Goal: Task Accomplishment & Management: Manage account settings

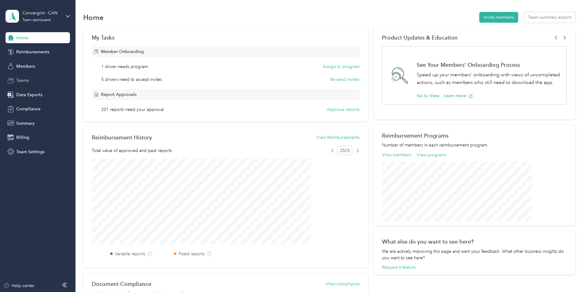
click at [42, 79] on div "Teams" at bounding box center [38, 80] width 64 height 11
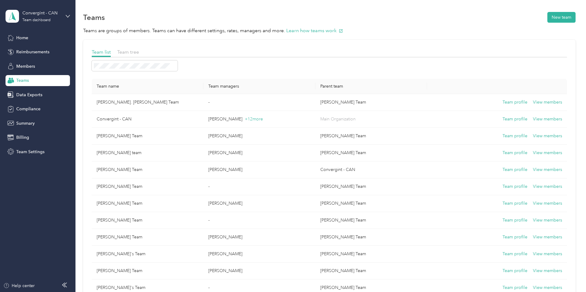
click at [290, 33] on p "Teams are groups of members. Teams can have different settings, rates, managers…" at bounding box center [329, 31] width 492 height 8
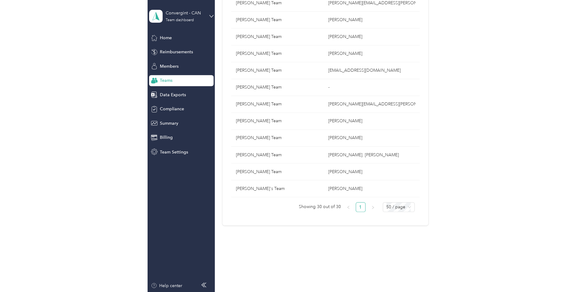
scroll to position [403, 0]
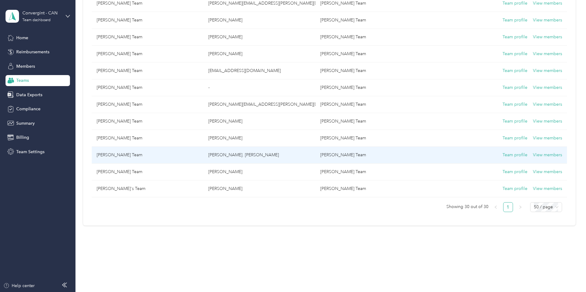
click at [233, 158] on p "[PERSON_NAME]. [PERSON_NAME]" at bounding box center [259, 155] width 102 height 7
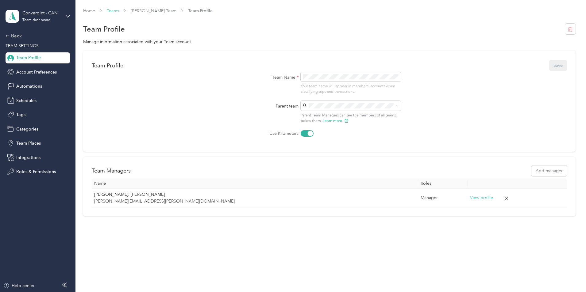
click at [119, 10] on link "Teams" at bounding box center [113, 10] width 12 height 5
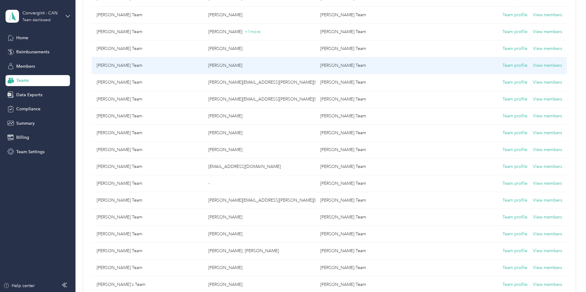
scroll to position [403, 0]
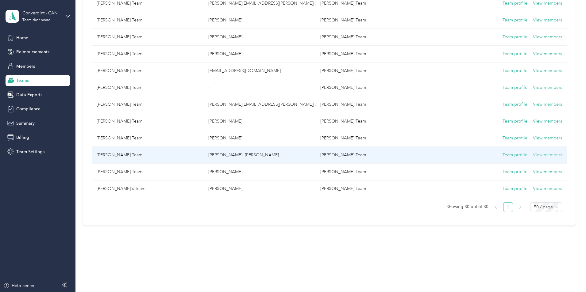
click at [290, 155] on button "View members" at bounding box center [547, 155] width 29 height 7
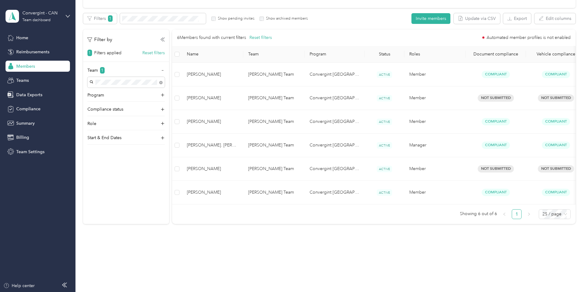
scroll to position [68, 0]
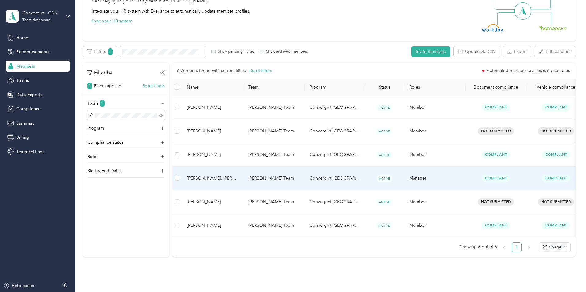
click at [290, 167] on td "[PERSON_NAME] Team" at bounding box center [273, 179] width 61 height 24
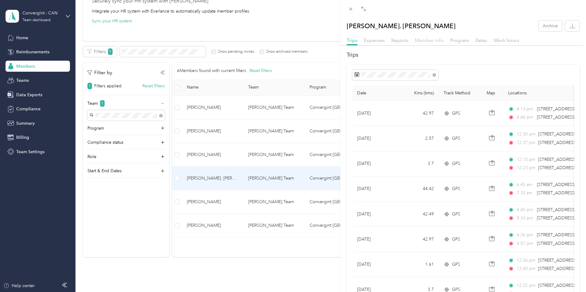
click at [290, 40] on span "Member info" at bounding box center [429, 40] width 29 height 6
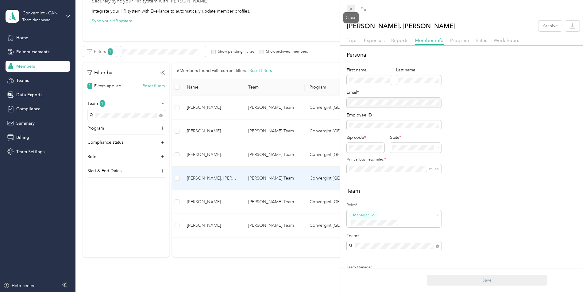
click at [290, 8] on icon at bounding box center [350, 8] width 5 height 5
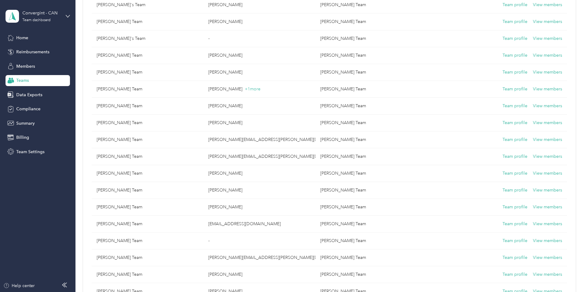
scroll to position [127, 0]
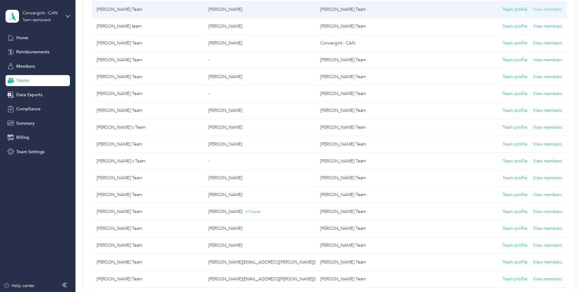
click at [290, 9] on button "View members" at bounding box center [547, 9] width 29 height 7
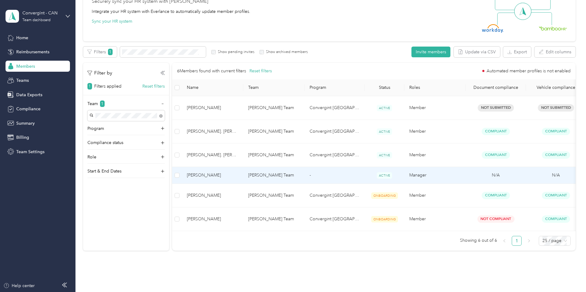
scroll to position [37, 0]
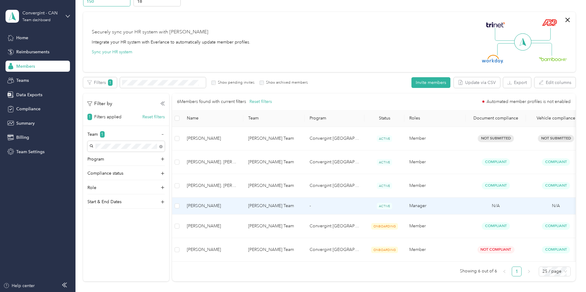
click at [290, 198] on td "-" at bounding box center [334, 206] width 60 height 17
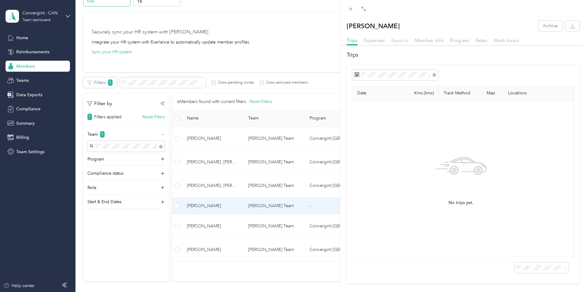
click at [290, 42] on span "Reports" at bounding box center [399, 40] width 17 height 6
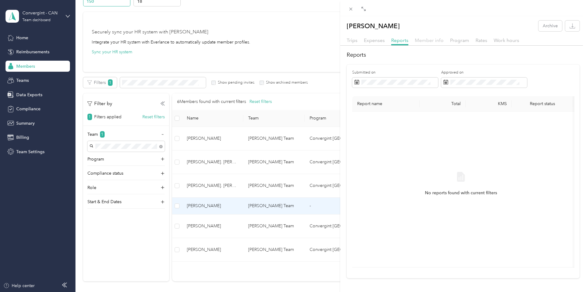
click at [290, 42] on span "Member info" at bounding box center [429, 40] width 29 height 6
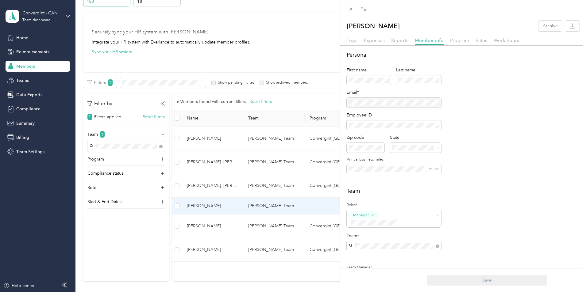
click at [290, 223] on div "[PERSON_NAME] Team [PERSON_NAME]" at bounding box center [394, 230] width 86 height 14
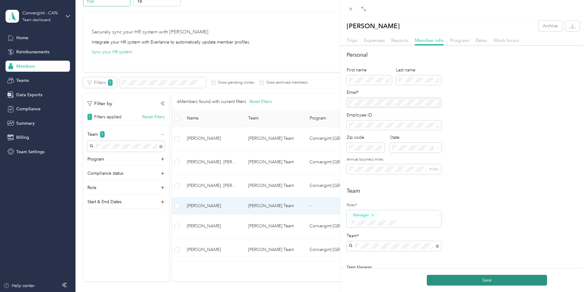
click at [290, 279] on button "Save" at bounding box center [487, 280] width 120 height 11
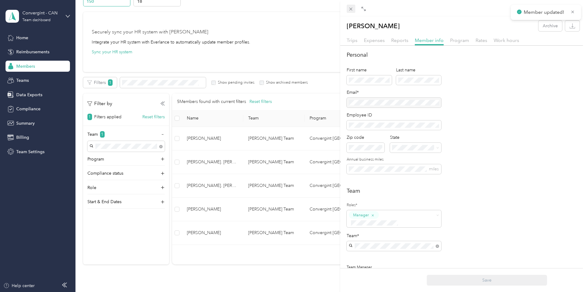
click at [290, 7] on icon at bounding box center [350, 8] width 5 height 5
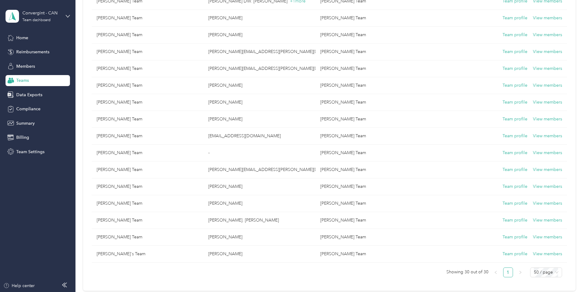
scroll to position [368, 0]
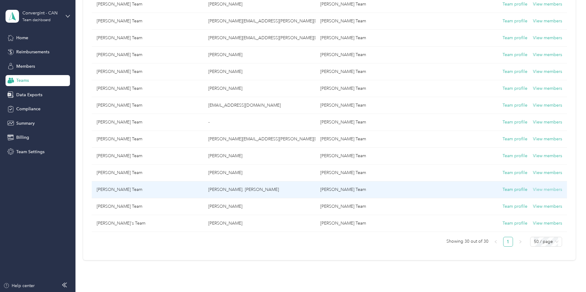
click at [290, 189] on button "View members" at bounding box center [547, 189] width 29 height 7
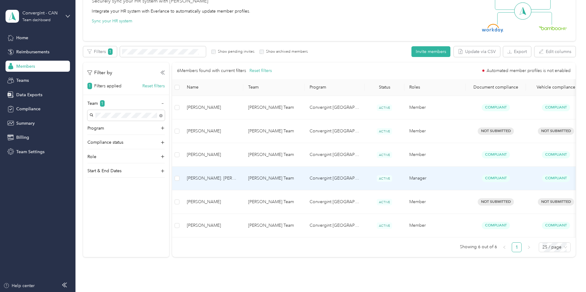
click at [238, 175] on span "[PERSON_NAME]. [PERSON_NAME]" at bounding box center [213, 178] width 52 height 7
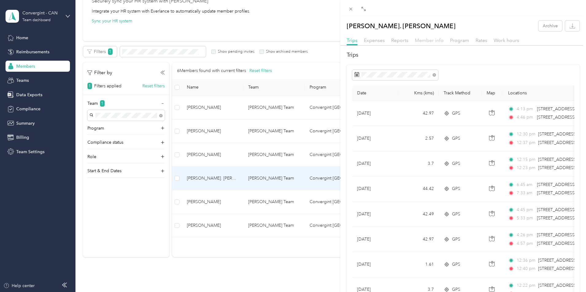
click at [290, 41] on span "Member info" at bounding box center [429, 40] width 29 height 6
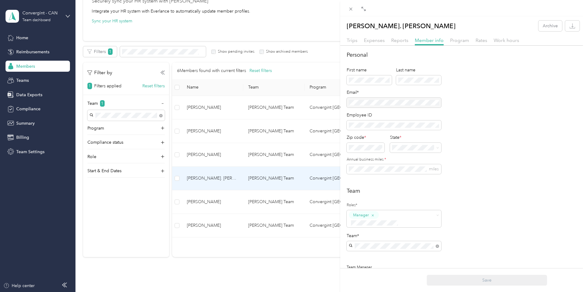
click at [290, 203] on div "[PERSON_NAME] Team No managers" at bounding box center [394, 206] width 86 height 14
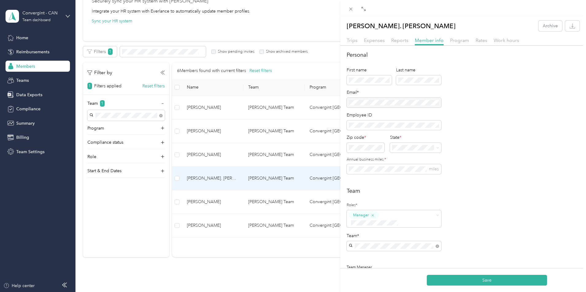
drag, startPoint x: 500, startPoint y: 282, endPoint x: 506, endPoint y: 281, distance: 6.0
click at [290, 282] on button "Save" at bounding box center [487, 280] width 120 height 11
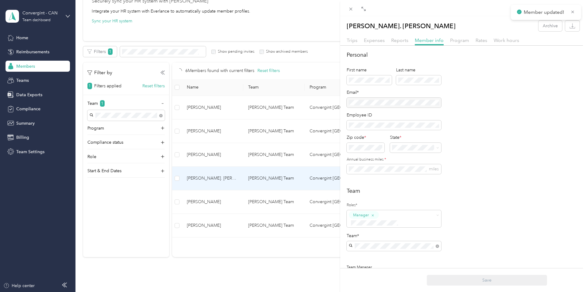
scroll to position [51, 0]
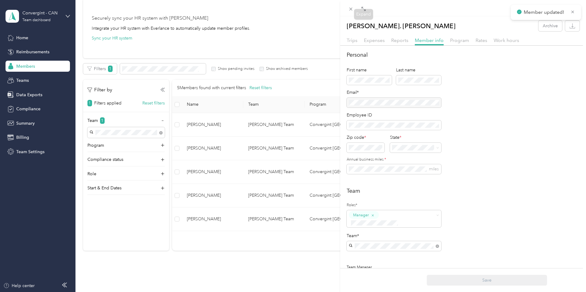
drag, startPoint x: 351, startPoint y: 8, endPoint x: 354, endPoint y: 9, distance: 3.4
click at [290, 8] on icon at bounding box center [350, 8] width 5 height 5
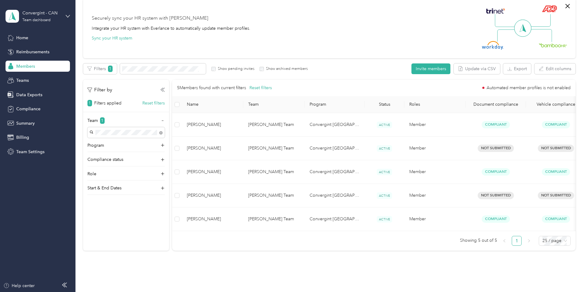
click at [29, 65] on span "Members" at bounding box center [25, 66] width 19 height 6
click at [165, 102] on button "Reset filters" at bounding box center [153, 103] width 22 height 6
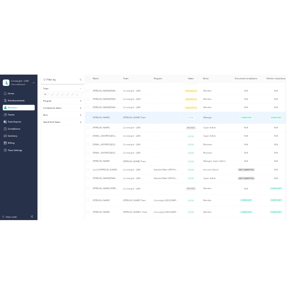
scroll to position [204, 0]
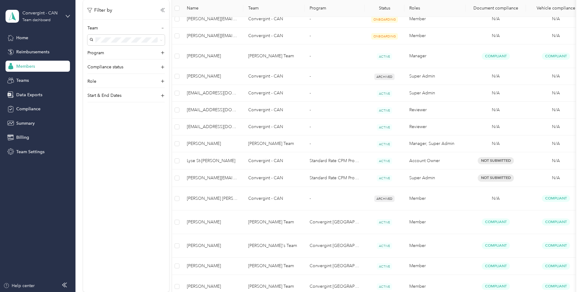
click at [161, 163] on div "Filter by Team Program Compliance status Role Start & End Dates" at bounding box center [126, 146] width 86 height 292
drag, startPoint x: 89, startPoint y: 152, endPoint x: 151, endPoint y: 146, distance: 62.6
click at [92, 152] on div "All Members 150 Onboarding 18 NEW Securely sync your HR system with Everlance I…" at bounding box center [329, 153] width 492 height 660
click at [290, 35] on div "All Members 150 Onboarding 18 NEW Securely sync your HR system with Everlance I…" at bounding box center [329, 153] width 492 height 660
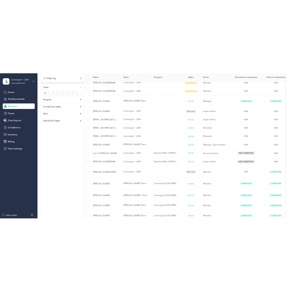
scroll to position [235, 0]
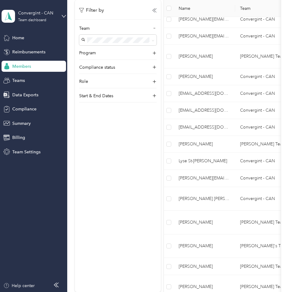
click at [123, 201] on div "Filter by Team Program Compliance status Role Start & End Dates" at bounding box center [118, 146] width 86 height 292
